Goal: Transaction & Acquisition: Purchase product/service

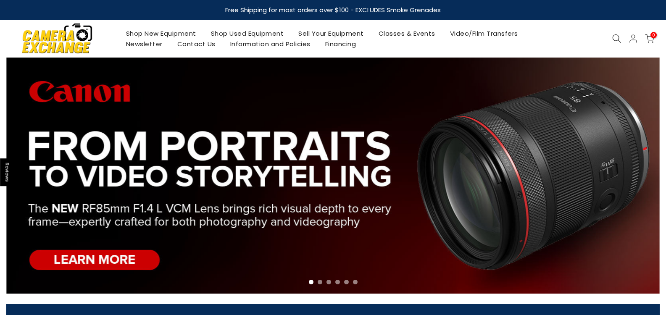
click at [229, 30] on link "Shop Used Equipment" at bounding box center [247, 33] width 88 height 11
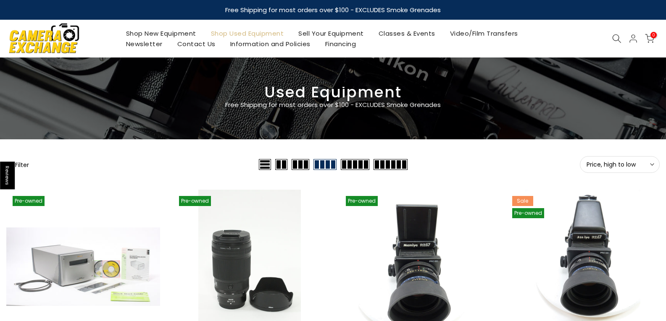
click at [654, 164] on button "Price, high to low Sort" at bounding box center [620, 164] width 80 height 17
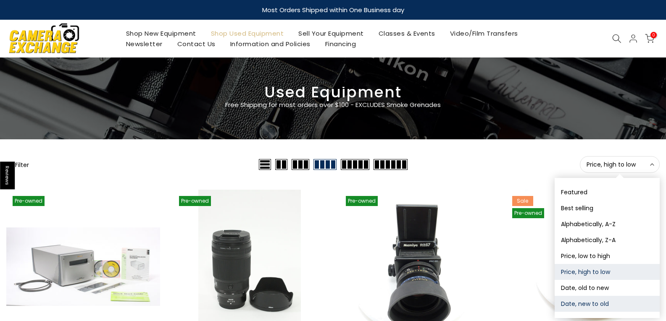
click at [588, 302] on button "Date, new to old" at bounding box center [606, 304] width 105 height 16
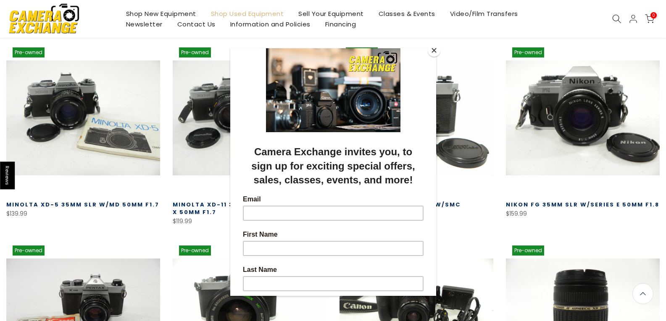
scroll to position [147, 0]
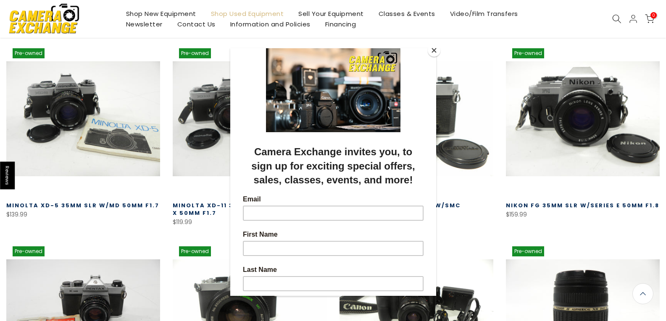
click at [432, 47] on button "Close" at bounding box center [434, 50] width 13 height 13
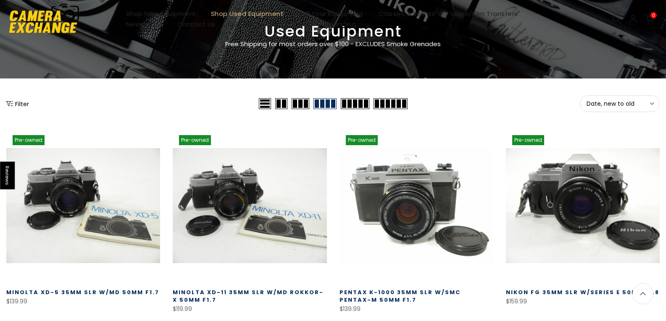
scroll to position [0, 0]
